Goal: Information Seeking & Learning: Understand process/instructions

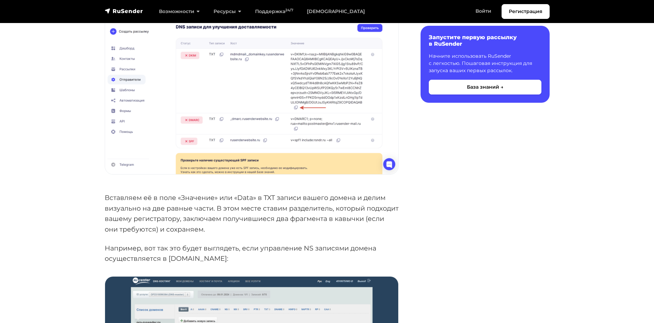
scroll to position [515, 0]
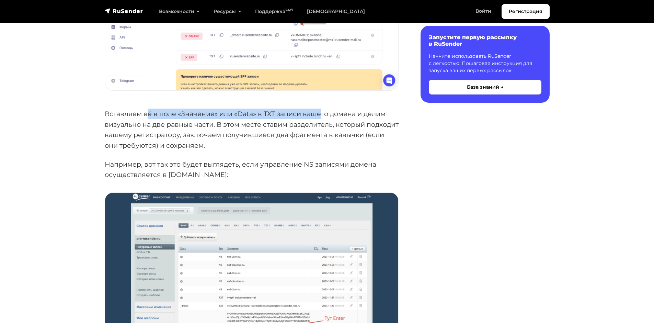
drag, startPoint x: 147, startPoint y: 115, endPoint x: 324, endPoint y: 115, distance: 176.9
click at [321, 115] on p "Вставляем её в поле «Значение» или «Data» в TXT записи вашего домена и делим ви…" at bounding box center [252, 130] width 294 height 42
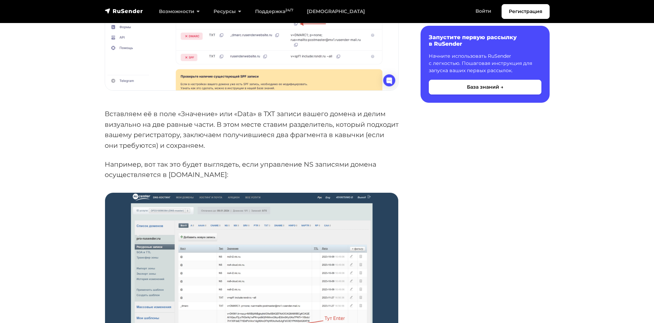
click at [371, 138] on p "Вставляем её в поле «Значение» или «Data» в TXT записи вашего домена и делим ви…" at bounding box center [252, 130] width 294 height 42
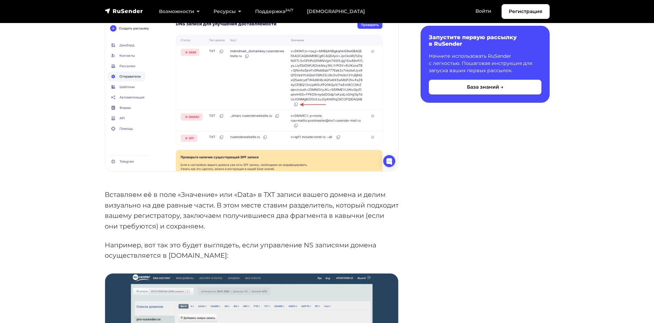
scroll to position [447, 0]
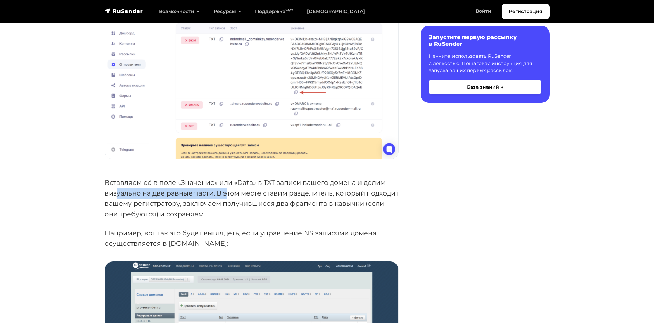
drag, startPoint x: 118, startPoint y: 196, endPoint x: 242, endPoint y: 191, distance: 124.1
click at [230, 191] on p "Вставляем её в поле «Значение» или «Data» в TXT записи вашего домена и делим ви…" at bounding box center [252, 198] width 294 height 42
click at [301, 197] on p "Вставляем её в поле «Значение» или «Data» в TXT записи вашего домена и делим ви…" at bounding box center [252, 198] width 294 height 42
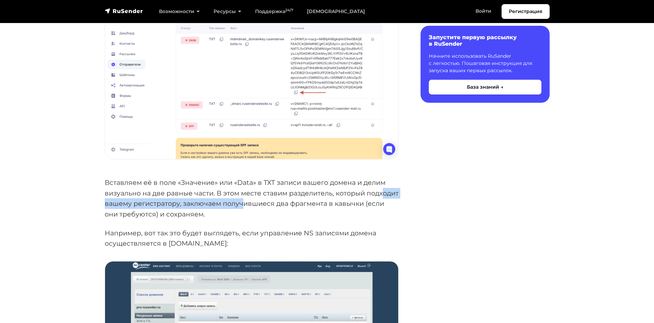
drag, startPoint x: 119, startPoint y: 207, endPoint x: 284, endPoint y: 204, distance: 164.6
click at [284, 204] on p "Вставляем её в поле «Значение» или «Data» в TXT записи вашего домена и делим ви…" at bounding box center [252, 198] width 294 height 42
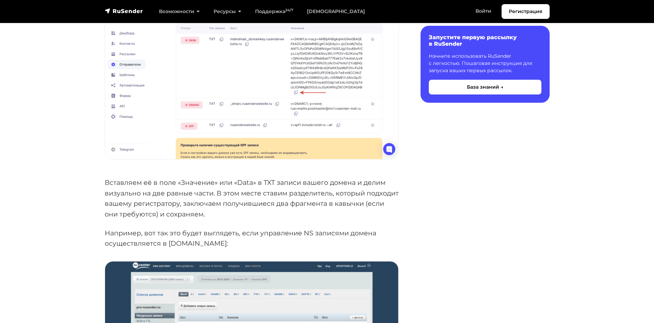
click at [333, 215] on p "Вставляем её в поле «Значение» или «Data» в TXT записи вашего домена и делим ви…" at bounding box center [252, 198] width 294 height 42
click at [607, 226] on section "База знаний Email рассылки Домены и отправители Есть ряд сервисов, которые не п…" at bounding box center [327, 277] width 654 height 1183
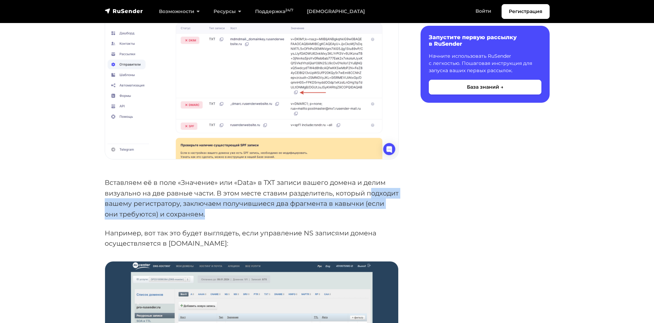
drag, startPoint x: 108, startPoint y: 204, endPoint x: 300, endPoint y: 213, distance: 192.6
click at [300, 213] on p "Вставляем её в поле «Значение» или «Data» в TXT записи вашего домена и делим ви…" at bounding box center [252, 198] width 294 height 42
click at [335, 215] on p "Вставляем её в поле «Значение» или «Data» в TXT записи вашего домена и делим ви…" at bounding box center [252, 198] width 294 height 42
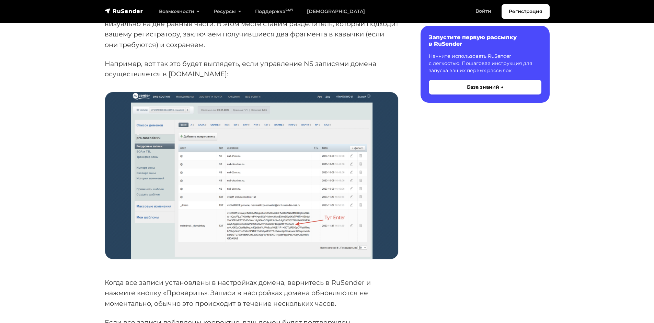
scroll to position [618, 0]
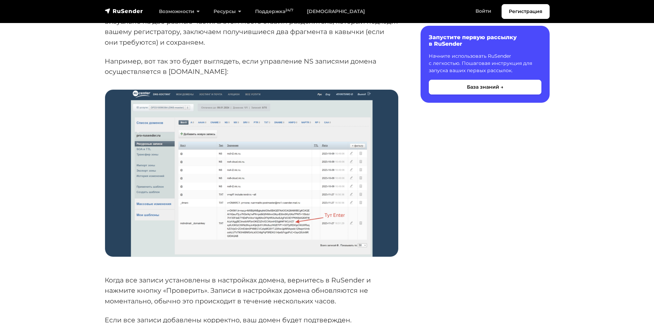
click at [204, 214] on img at bounding box center [251, 173] width 293 height 167
click at [148, 246] on img at bounding box center [251, 173] width 293 height 167
